Goal: Task Accomplishment & Management: Manage account settings

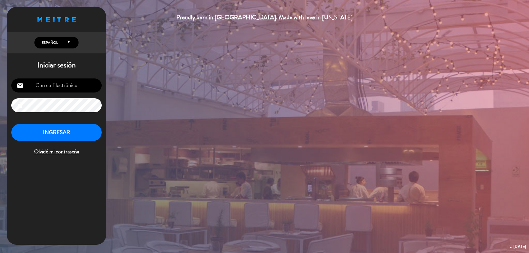
type input "[EMAIL_ADDRESS][DOMAIN_NAME]"
click at [41, 138] on button "INGRESAR" at bounding box center [56, 132] width 90 height 17
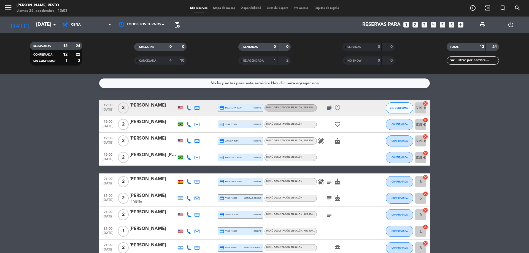
click at [330, 109] on icon "subject" at bounding box center [329, 108] width 7 height 7
click at [371, 88] on div "No hay notas para este servicio. Haz clic para agregar una" at bounding box center [264, 84] width 331 height 10
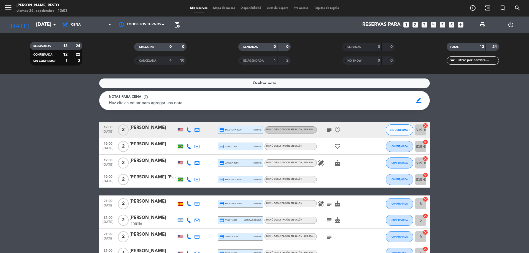
click at [318, 164] on icon "healing" at bounding box center [321, 163] width 7 height 7
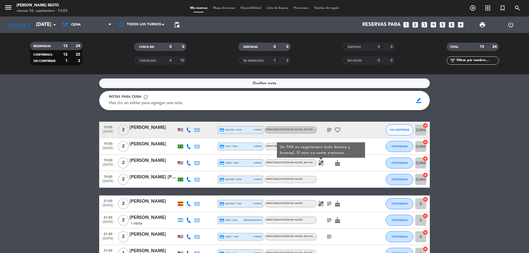
click at [356, 171] on div "healing Un PAX es vegetariano (solo lácteos y huevos). El otro no come mariscos…" at bounding box center [342, 163] width 50 height 16
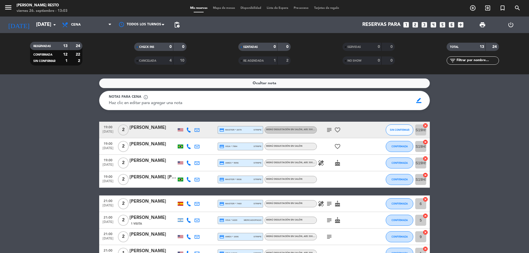
click at [319, 205] on icon "healing" at bounding box center [321, 204] width 7 height 7
click at [356, 205] on div "healing Un comensal (Lolita) no come queso. subject cake" at bounding box center [342, 204] width 50 height 16
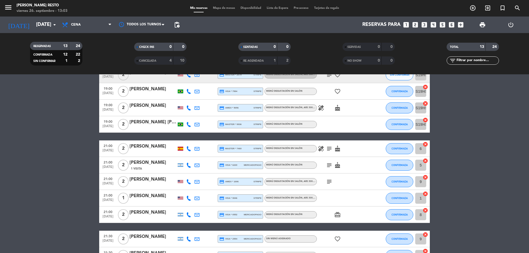
click at [331, 152] on icon "subject" at bounding box center [329, 148] width 7 height 7
click at [330, 169] on div "subject cake" at bounding box center [342, 165] width 50 height 16
click at [330, 166] on icon "subject" at bounding box center [329, 165] width 7 height 7
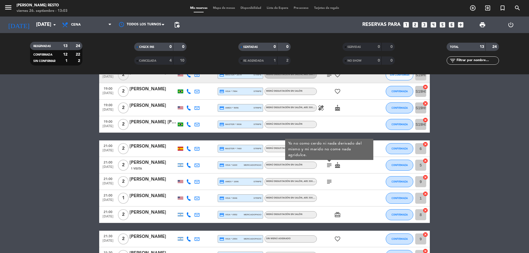
click at [329, 182] on icon "subject" at bounding box center [329, 182] width 7 height 7
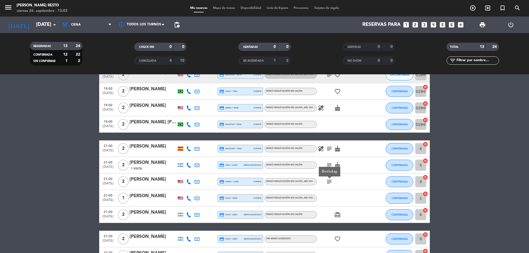
click at [338, 203] on div at bounding box center [342, 198] width 50 height 16
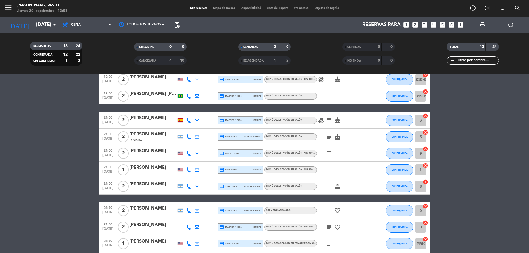
scroll to position [110, 0]
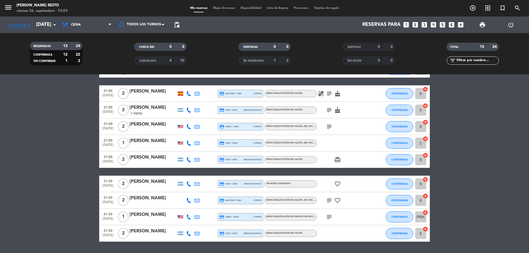
click at [331, 202] on icon "subject" at bounding box center [329, 200] width 7 height 7
click at [328, 215] on icon "subject" at bounding box center [329, 217] width 7 height 7
click at [338, 217] on div "subject I would like to include the pairing" at bounding box center [342, 217] width 50 height 16
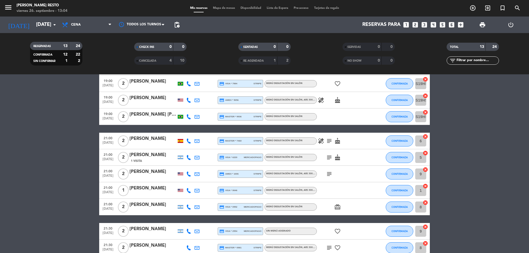
scroll to position [0, 0]
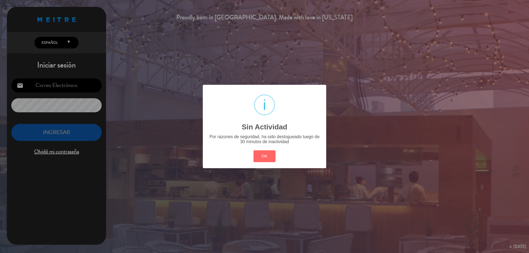
type input "[EMAIL_ADDRESS][DOMAIN_NAME]"
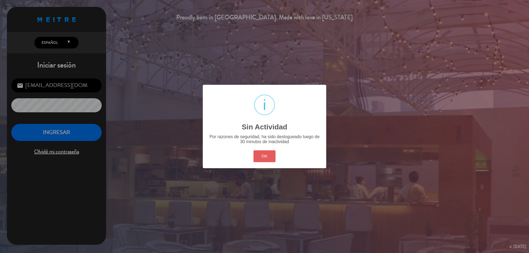
click at [263, 156] on button "OK" at bounding box center [264, 156] width 22 height 12
click at [263, 156] on div "? ! i Sin Actividad × Por razones de seguridad, ha sido deslogueado luego de 30…" at bounding box center [264, 126] width 529 height 253
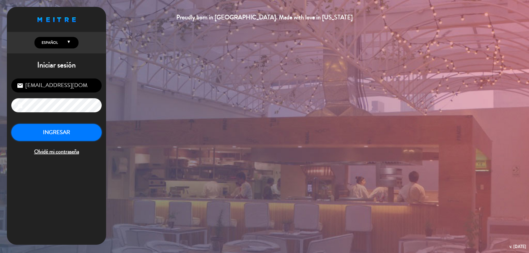
click at [68, 137] on button "INGRESAR" at bounding box center [56, 132] width 90 height 17
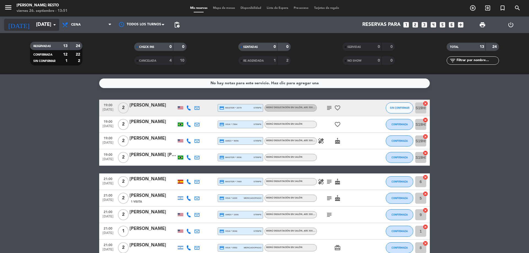
click at [33, 28] on input "[DATE]" at bounding box center [65, 24] width 64 height 11
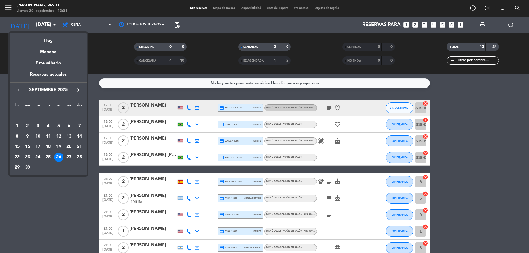
click at [41, 52] on div "Mañana" at bounding box center [48, 49] width 77 height 11
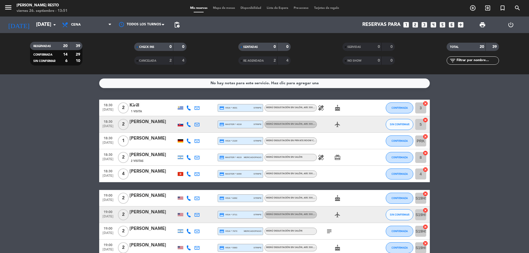
click at [320, 110] on icon "healing" at bounding box center [321, 108] width 7 height 7
click at [321, 156] on icon "healing" at bounding box center [321, 157] width 7 height 7
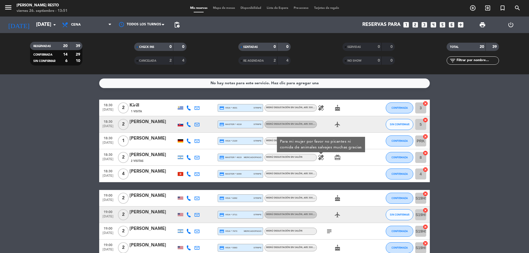
scroll to position [28, 0]
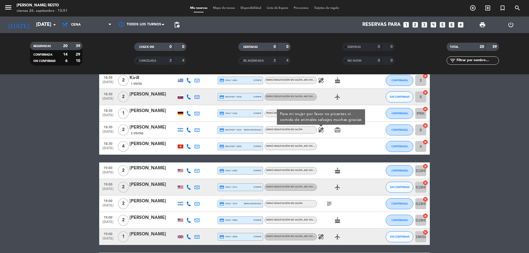
click at [329, 175] on div "cake" at bounding box center [342, 171] width 50 height 16
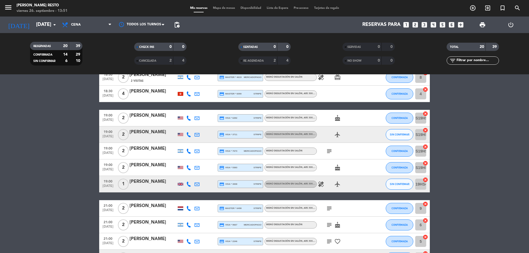
scroll to position [83, 0]
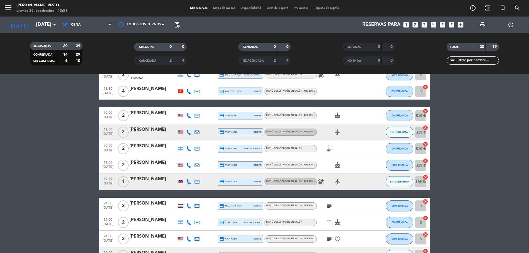
click at [327, 147] on icon "subject" at bounding box center [329, 148] width 7 height 7
click at [321, 179] on icon "healing" at bounding box center [321, 182] width 7 height 7
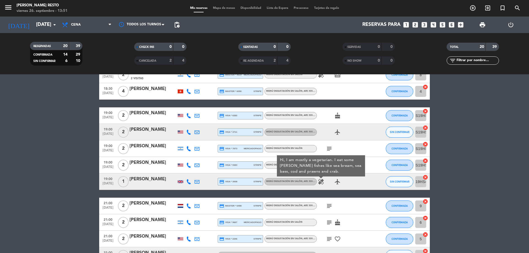
click at [330, 189] on div "healing Hi, I am mostly a vegetarian. I eat some [PERSON_NAME] fishes like sea …" at bounding box center [342, 182] width 50 height 16
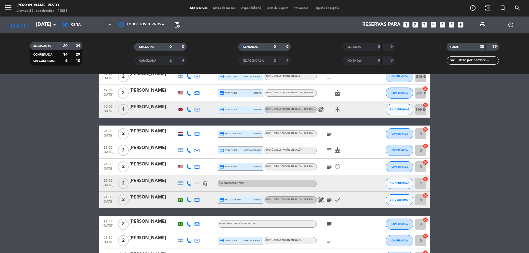
scroll to position [165, 0]
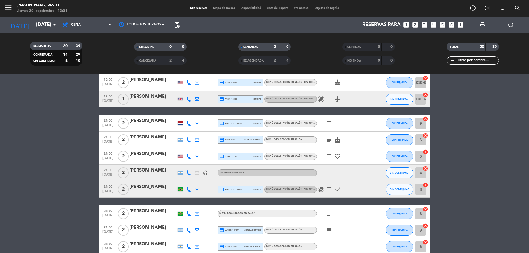
click at [320, 188] on icon "healing" at bounding box center [321, 189] width 7 height 7
click at [322, 201] on div "18:30 [DATE] 2 [PERSON_NAME] 1 Visita credit_card visa * 4631 stripe Menú degus…" at bounding box center [264, 111] width 331 height 354
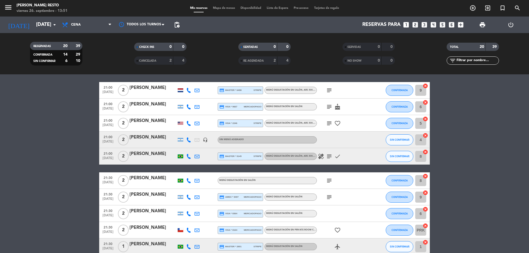
scroll to position [228, 0]
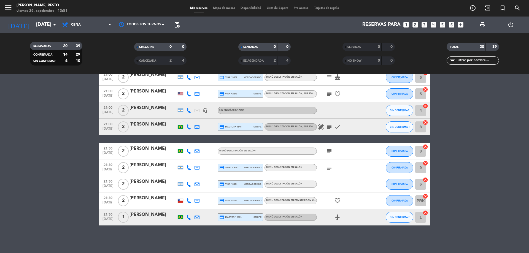
click at [328, 167] on icon "subject" at bounding box center [329, 167] width 7 height 7
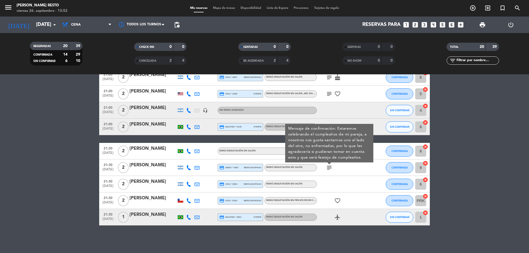
click at [348, 169] on div "subject Mensaje de confirmación: Estaremos celebrando el cumpleaños de mi parej…" at bounding box center [342, 168] width 50 height 16
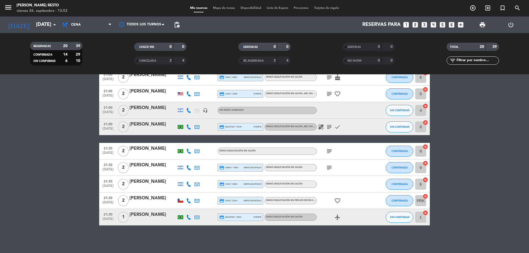
click at [329, 152] on icon "subject" at bounding box center [329, 151] width 7 height 7
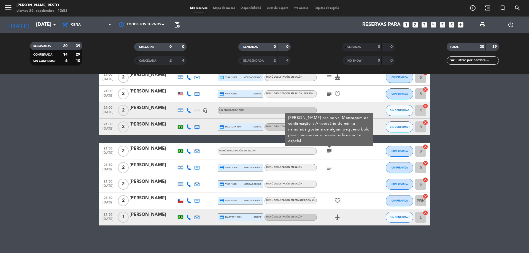
click at [347, 156] on div "subject [PERSON_NAME] pra noiva! Mensagem de confirmação: : Aniversário de minh…" at bounding box center [342, 151] width 50 height 16
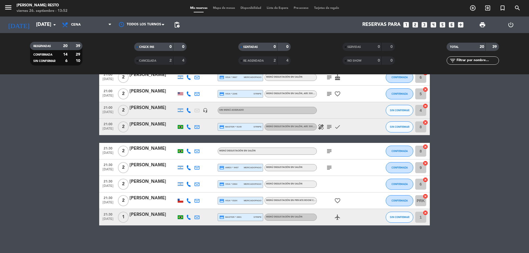
click at [327, 129] on icon "subject" at bounding box center [329, 127] width 7 height 7
click at [348, 143] on div "18:30 [DATE] 2 [PERSON_NAME] 1 Visita credit_card visa * 4631 stripe Menú degus…" at bounding box center [264, 49] width 331 height 354
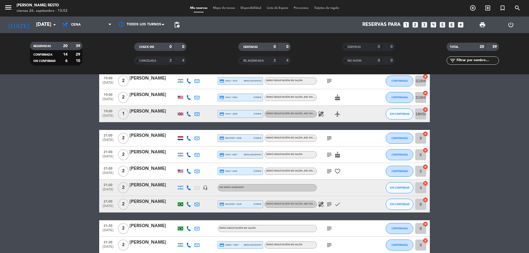
scroll to position [145, 0]
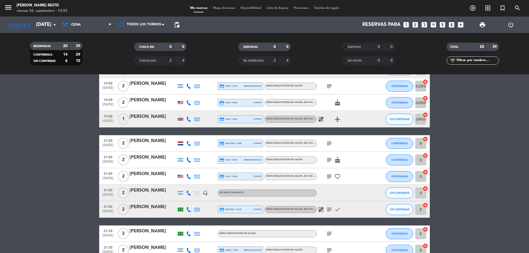
click at [331, 176] on icon "subject" at bounding box center [329, 176] width 7 height 7
click at [356, 161] on div "subject cake" at bounding box center [342, 160] width 50 height 16
click at [327, 161] on icon "subject" at bounding box center [329, 160] width 7 height 7
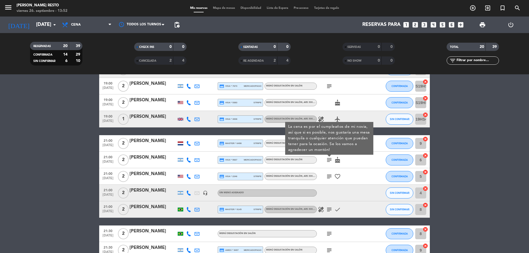
click at [362, 162] on div "subject La cena es por el cumpleaños de mi novia, así que si es posible, nos gu…" at bounding box center [342, 160] width 50 height 16
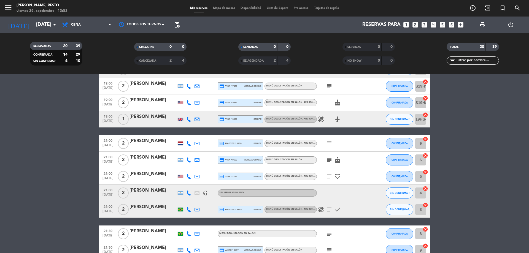
click at [328, 139] on div "subject" at bounding box center [342, 143] width 50 height 16
click at [328, 142] on icon "subject" at bounding box center [329, 143] width 7 height 7
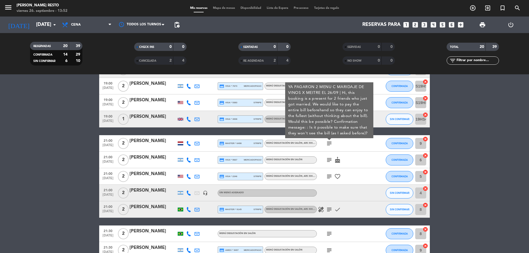
click at [361, 151] on div "subject YA PAGARON 2 MENU C MARIDAJE DE VINOS X MEITRE EL 26/09 | Hi, this book…" at bounding box center [342, 143] width 50 height 16
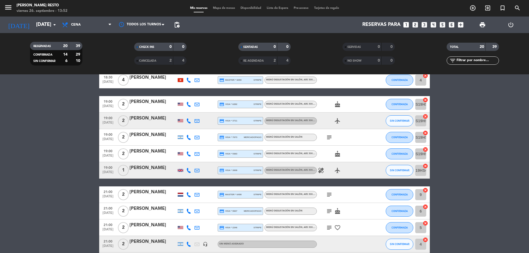
scroll to position [90, 0]
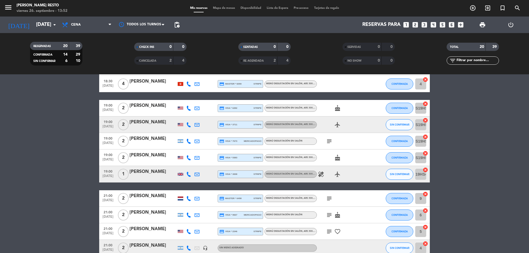
click at [331, 142] on icon "subject" at bounding box center [329, 141] width 7 height 7
click at [355, 150] on div "cake" at bounding box center [342, 158] width 50 height 16
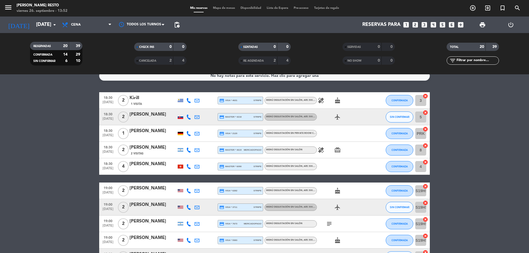
scroll to position [0, 0]
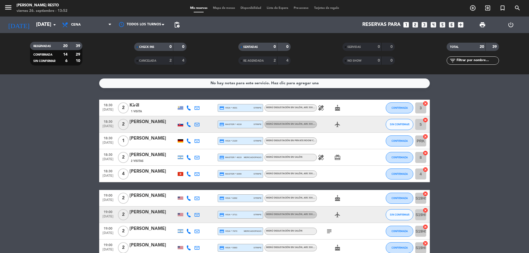
click at [328, 229] on icon "subject" at bounding box center [329, 231] width 7 height 7
click at [347, 235] on div "subject Cumpleaños de casamiento" at bounding box center [342, 231] width 50 height 16
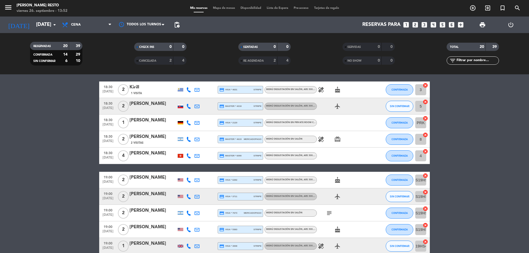
scroll to position [7, 0]
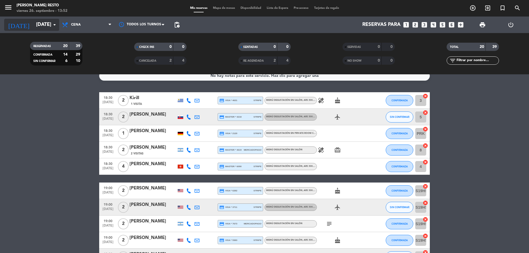
click at [50, 24] on input "[DATE]" at bounding box center [65, 24] width 64 height 11
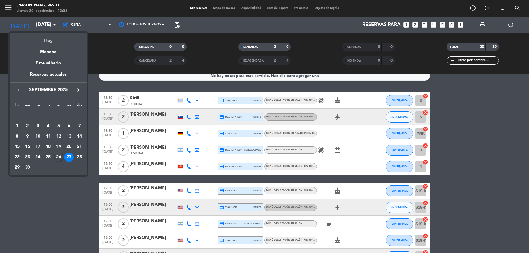
click at [46, 40] on div "Hoy" at bounding box center [48, 38] width 77 height 11
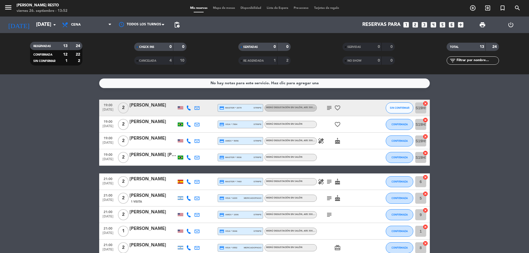
scroll to position [55, 0]
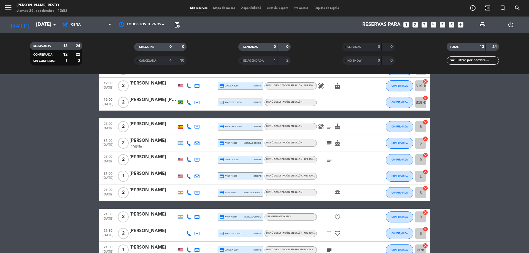
click at [331, 160] on icon "subject" at bounding box center [329, 159] width 7 height 7
click at [348, 169] on div at bounding box center [342, 176] width 50 height 16
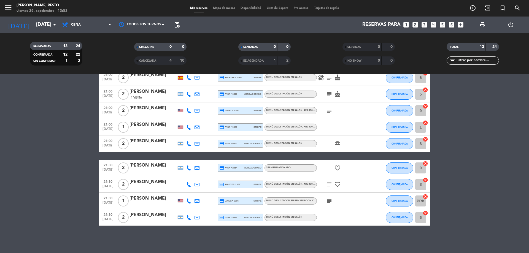
scroll to position [104, 0]
click at [329, 198] on icon "subject" at bounding box center [329, 201] width 7 height 7
click at [337, 209] on div "subject I would like to include the pairing" at bounding box center [342, 201] width 50 height 16
click at [53, 23] on icon "arrow_drop_down" at bounding box center [54, 24] width 7 height 7
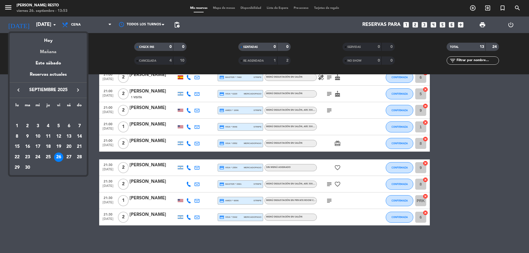
click at [53, 49] on div "Mañana" at bounding box center [48, 49] width 77 height 11
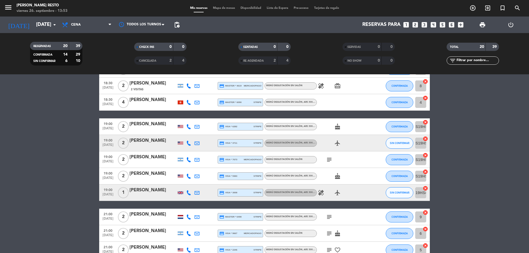
scroll to position [138, 0]
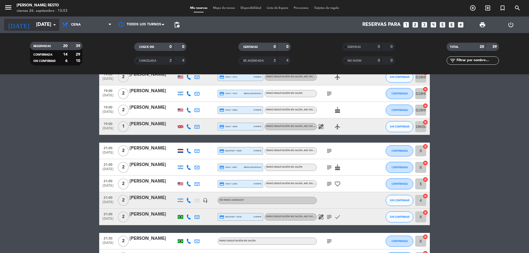
click at [33, 23] on input "[DATE]" at bounding box center [65, 24] width 64 height 11
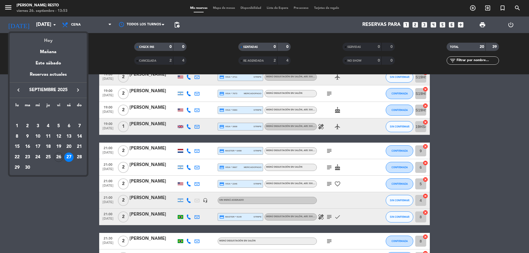
click at [36, 40] on div "Hoy" at bounding box center [48, 38] width 77 height 11
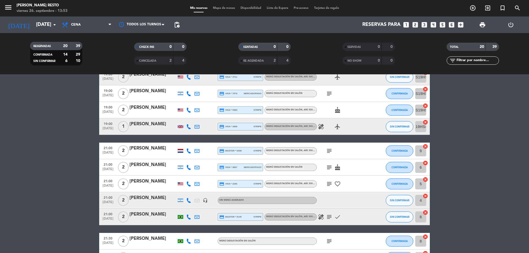
type input "[DATE]"
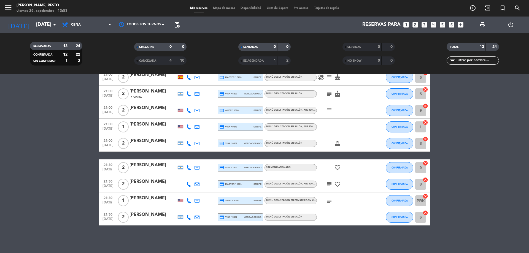
scroll to position [0, 0]
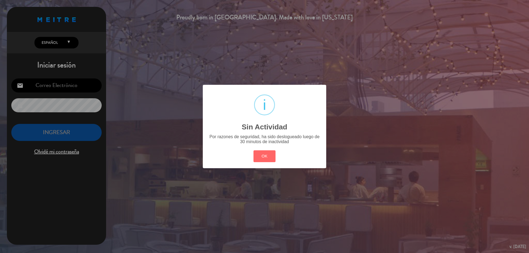
type input "[EMAIL_ADDRESS][DOMAIN_NAME]"
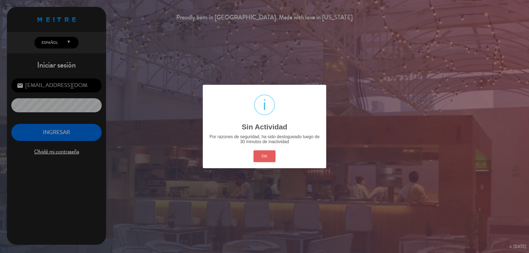
click at [270, 161] on button "OK" at bounding box center [264, 156] width 22 height 12
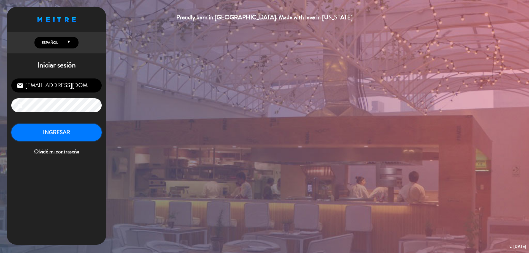
click at [52, 135] on button "INGRESAR" at bounding box center [56, 132] width 90 height 17
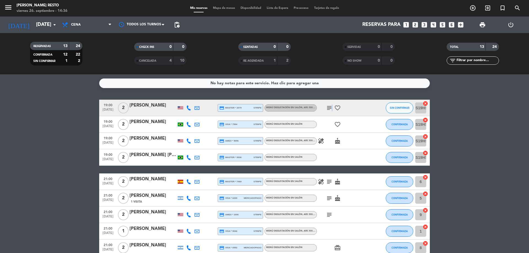
click at [332, 109] on icon "subject" at bounding box center [329, 108] width 7 height 7
click at [327, 108] on icon "subject" at bounding box center [329, 108] width 7 height 7
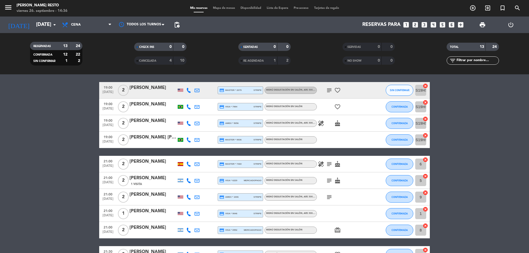
scroll to position [28, 0]
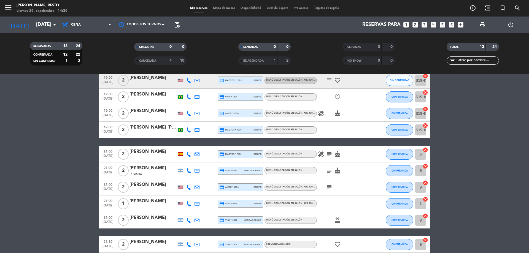
click at [329, 153] on icon "subject" at bounding box center [329, 154] width 7 height 7
click at [327, 172] on icon "subject" at bounding box center [329, 170] width 7 height 7
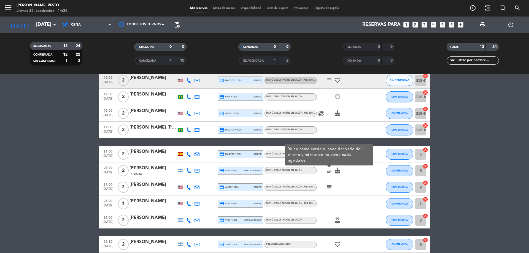
click at [327, 172] on icon "subject" at bounding box center [329, 170] width 7 height 7
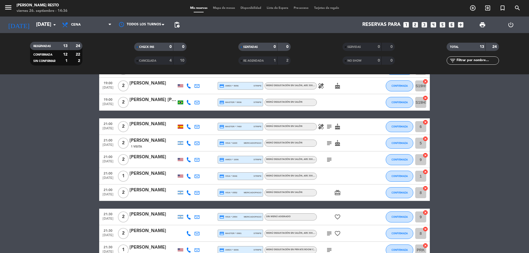
scroll to position [83, 0]
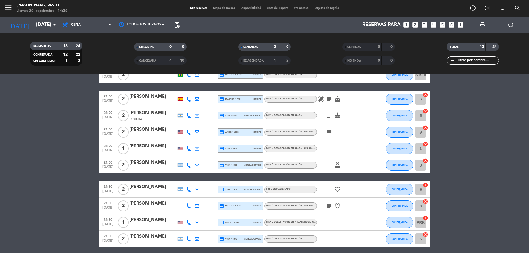
click at [328, 132] on icon "subject" at bounding box center [329, 132] width 7 height 7
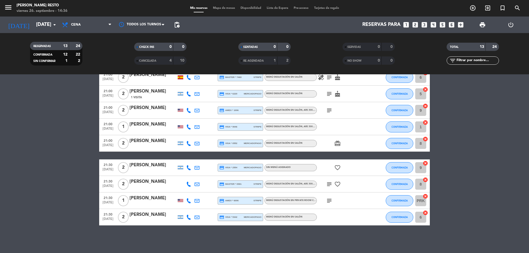
click at [329, 185] on icon "subject" at bounding box center [329, 184] width 7 height 7
click at [329, 184] on icon "subject" at bounding box center [329, 184] width 7 height 7
click at [328, 200] on icon "subject" at bounding box center [329, 201] width 7 height 7
click at [329, 200] on icon "subject" at bounding box center [329, 201] width 7 height 7
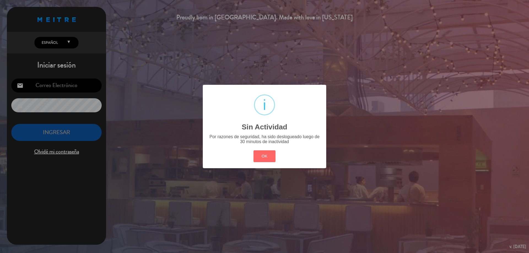
type input "[EMAIL_ADDRESS][DOMAIN_NAME]"
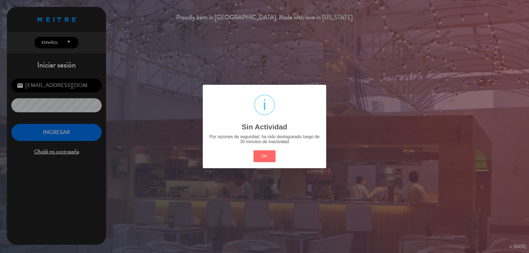
click at [259, 154] on button "OK" at bounding box center [264, 156] width 22 height 12
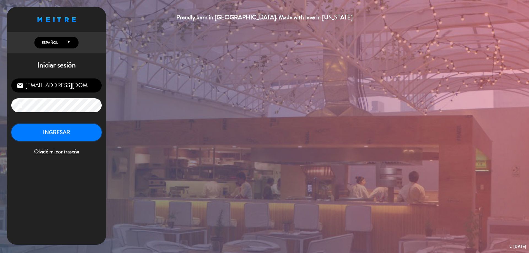
click at [81, 128] on button "INGRESAR" at bounding box center [56, 132] width 90 height 17
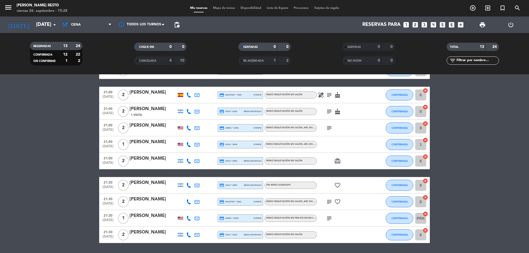
scroll to position [104, 0]
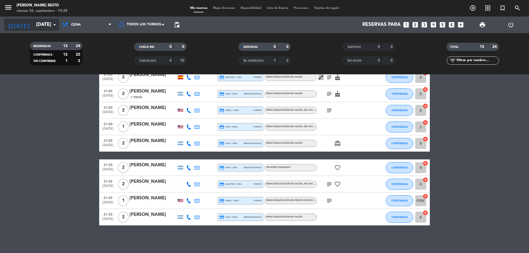
click at [41, 26] on input "[DATE]" at bounding box center [65, 24] width 64 height 11
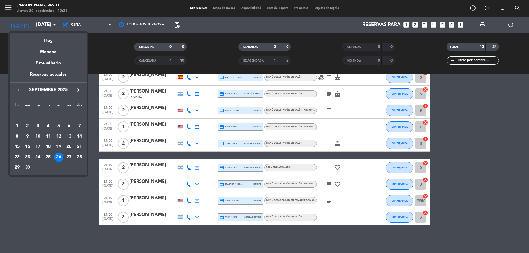
click at [67, 157] on div "27" at bounding box center [68, 157] width 9 height 9
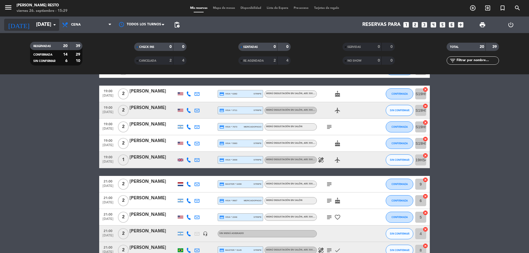
drag, startPoint x: 23, startPoint y: 18, endPoint x: 23, endPoint y: 21, distance: 3.0
click at [23, 18] on div "[DATE] [DATE] arrow_drop_down" at bounding box center [31, 25] width 55 height 17
click at [33, 22] on input "[DATE]" at bounding box center [65, 24] width 64 height 11
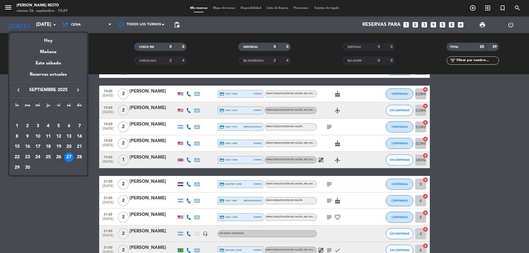
click at [61, 155] on div "26" at bounding box center [58, 157] width 9 height 9
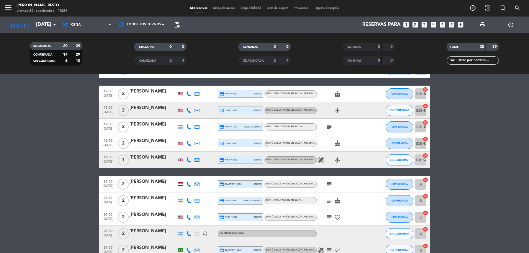
type input "[DATE]"
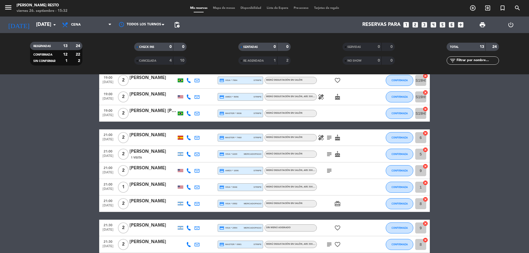
scroll to position [0, 0]
